Goal: Find specific page/section: Find specific page/section

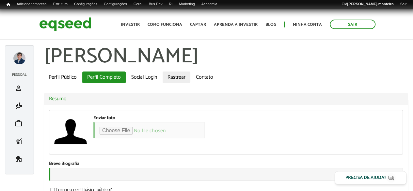
click at [172, 76] on link "Rastrear" at bounding box center [176, 77] width 28 height 12
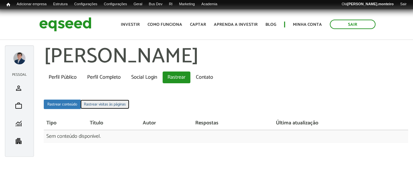
click at [106, 105] on link "Rastrear visitas às páginas" at bounding box center [104, 103] width 49 height 9
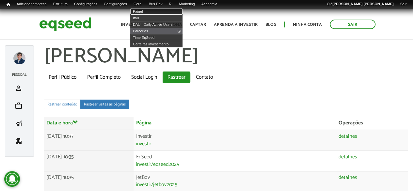
click at [150, 10] on link "Painel" at bounding box center [156, 11] width 52 height 7
